Goal: Find specific page/section: Find specific page/section

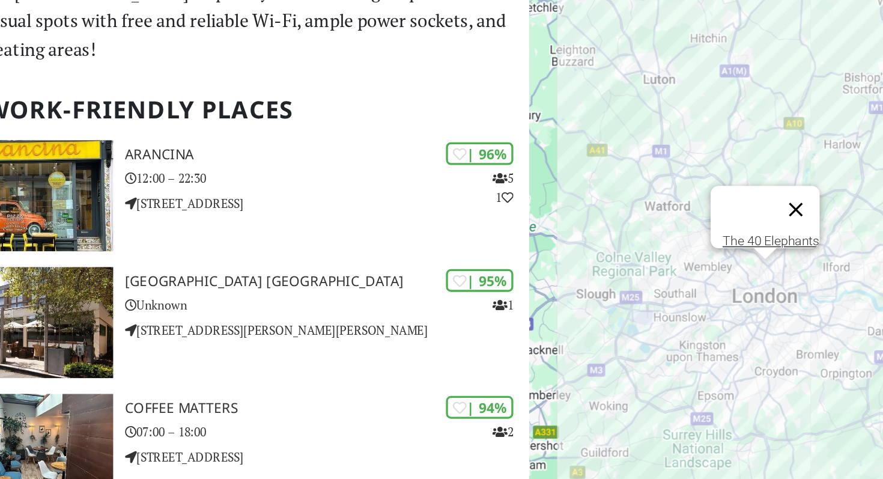
click at [756, 214] on button "Close" at bounding box center [750, 221] width 29 height 29
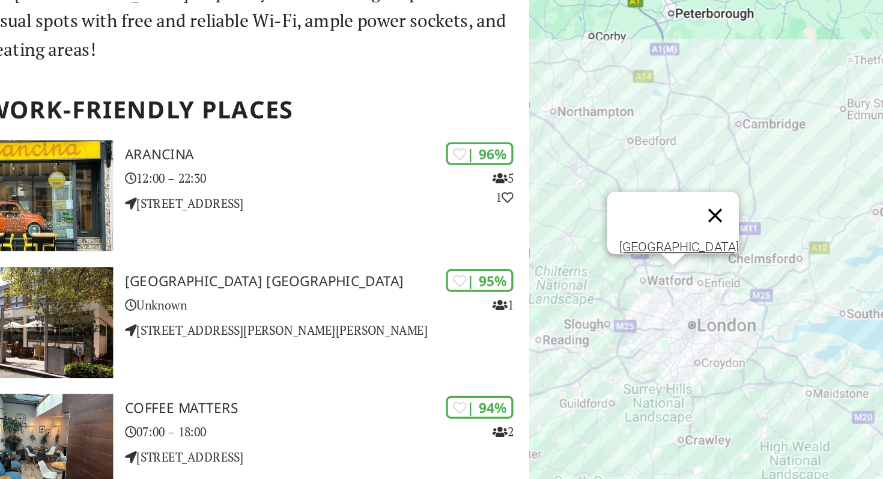
click at [699, 216] on button "Close" at bounding box center [701, 224] width 29 height 29
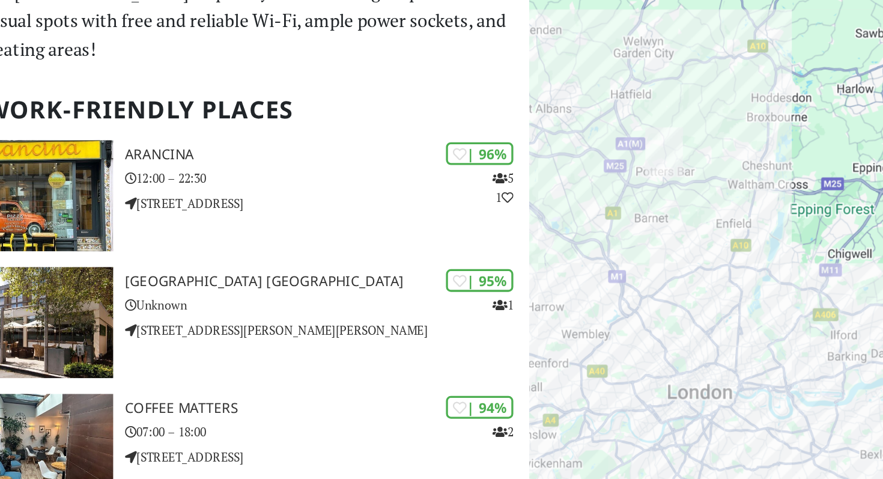
drag, startPoint x: 694, startPoint y: 288, endPoint x: 691, endPoint y: 179, distance: 109.4
click at [691, 179] on div at bounding box center [736, 269] width 294 height 479
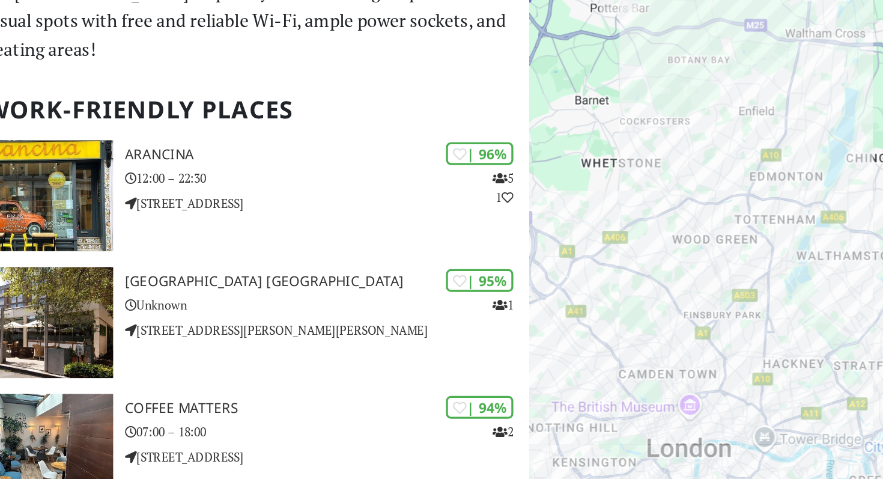
drag, startPoint x: 706, startPoint y: 258, endPoint x: 703, endPoint y: 168, distance: 89.5
click at [703, 168] on div at bounding box center [736, 269] width 294 height 479
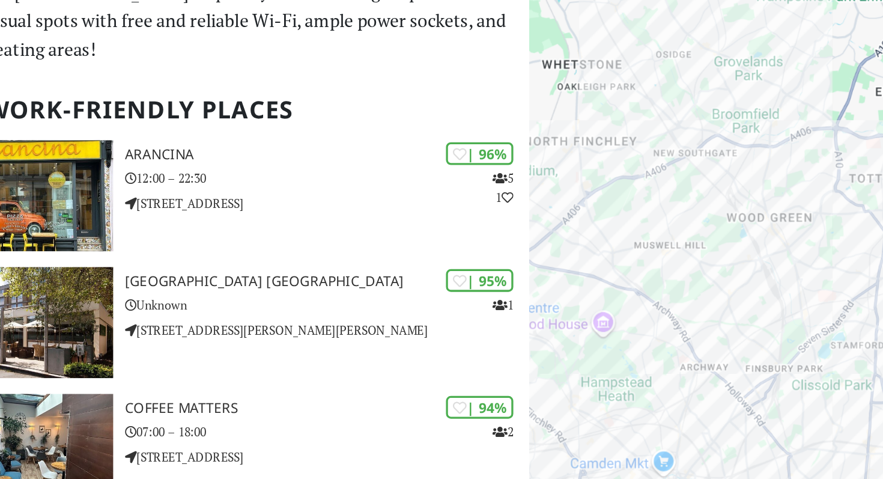
drag, startPoint x: 690, startPoint y: 233, endPoint x: 724, endPoint y: 147, distance: 92.7
click at [724, 147] on div at bounding box center [736, 269] width 294 height 479
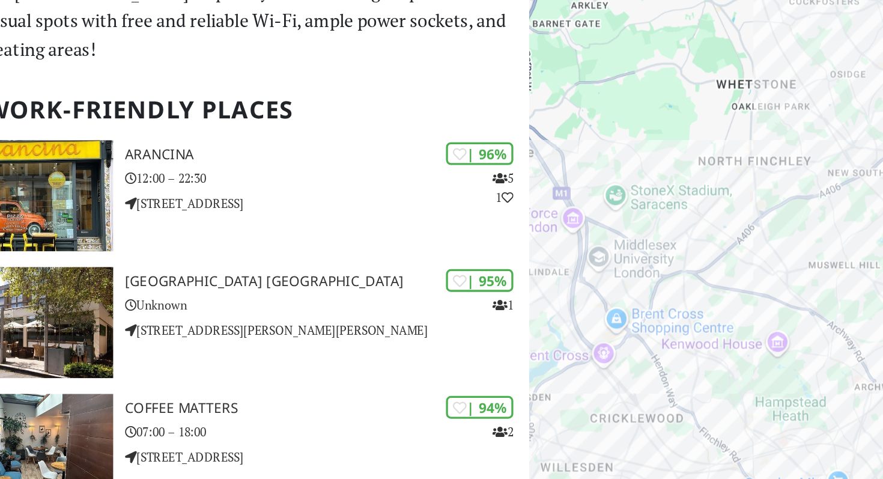
drag, startPoint x: 681, startPoint y: 173, endPoint x: 788, endPoint y: 184, distance: 106.9
click at [788, 184] on div at bounding box center [736, 269] width 294 height 479
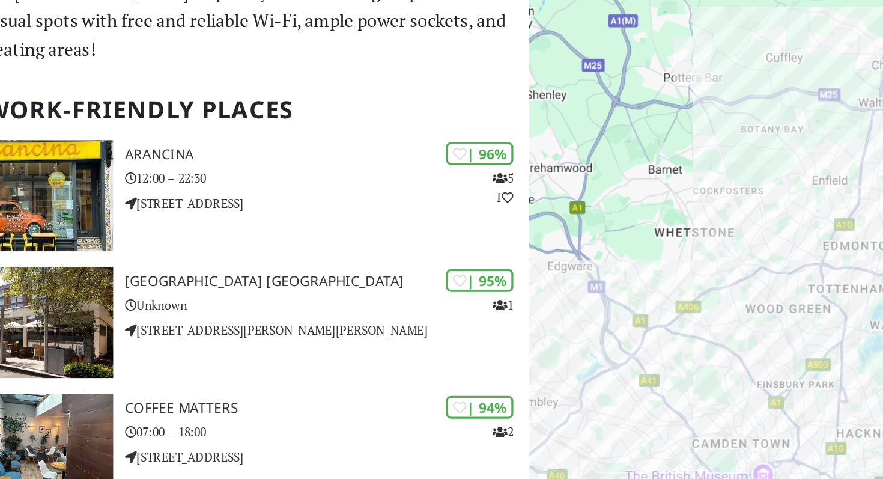
drag, startPoint x: 715, startPoint y: 240, endPoint x: 690, endPoint y: 269, distance: 38.3
click at [690, 269] on div at bounding box center [736, 269] width 294 height 479
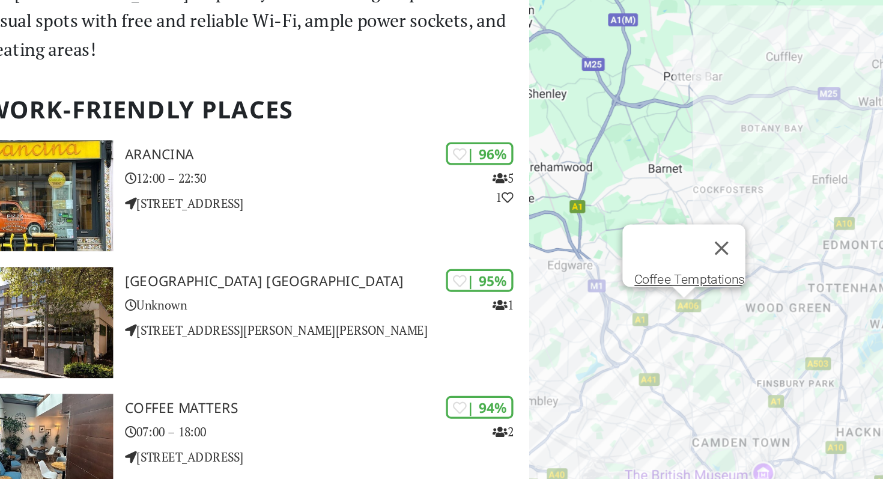
click at [682, 284] on div "Coffee Temptations" at bounding box center [736, 269] width 294 height 479
click at [676, 259] on link "Coffee Temptations" at bounding box center [685, 263] width 67 height 9
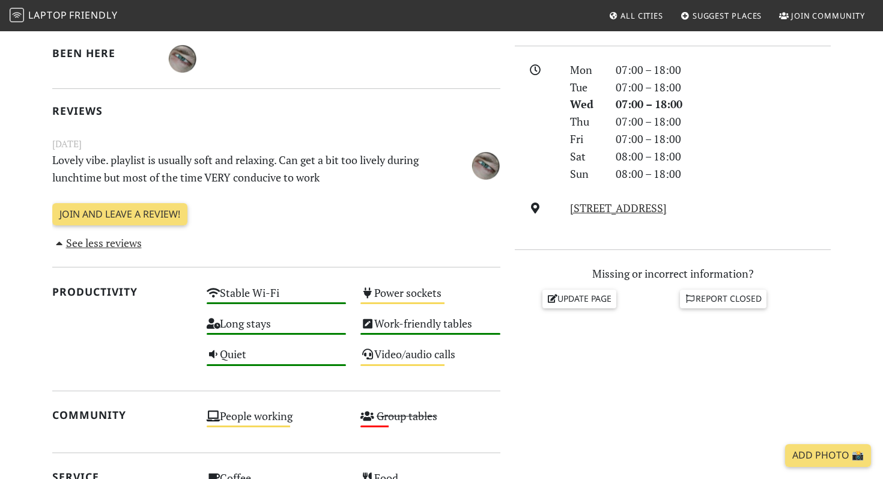
scroll to position [345, 0]
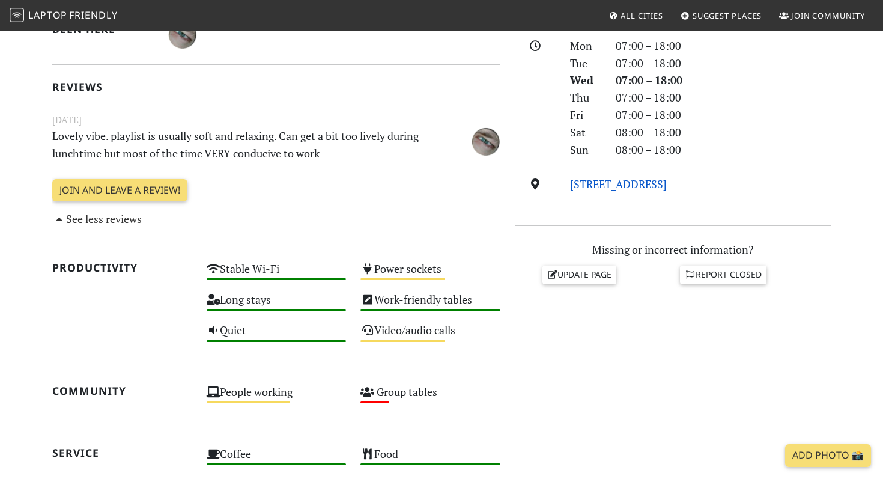
click at [612, 183] on link "[STREET_ADDRESS]" at bounding box center [618, 184] width 97 height 14
